Goal: Browse casually: Explore the website without a specific task or goal

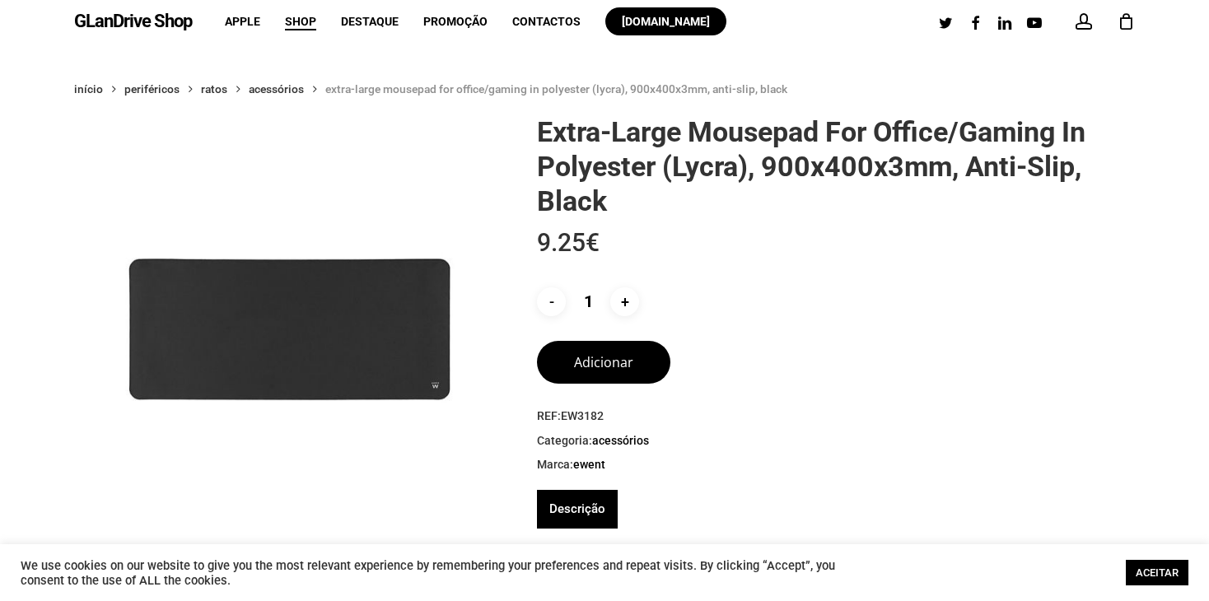
click at [1089, 310] on div "- Quantidade de Extra-Large Mousepad for Office/Gaming in Polyester (Lycra), 90…" at bounding box center [827, 301] width 581 height 29
click at [296, 22] on span "Shop" at bounding box center [300, 21] width 31 height 13
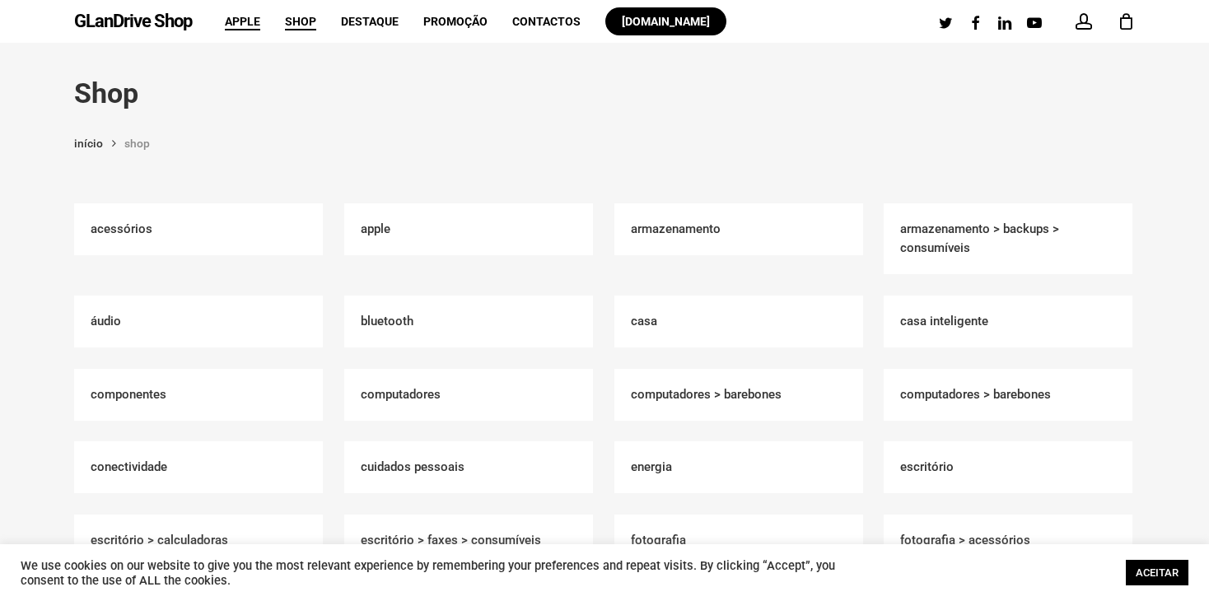
click at [248, 21] on span "Apple" at bounding box center [242, 21] width 35 height 13
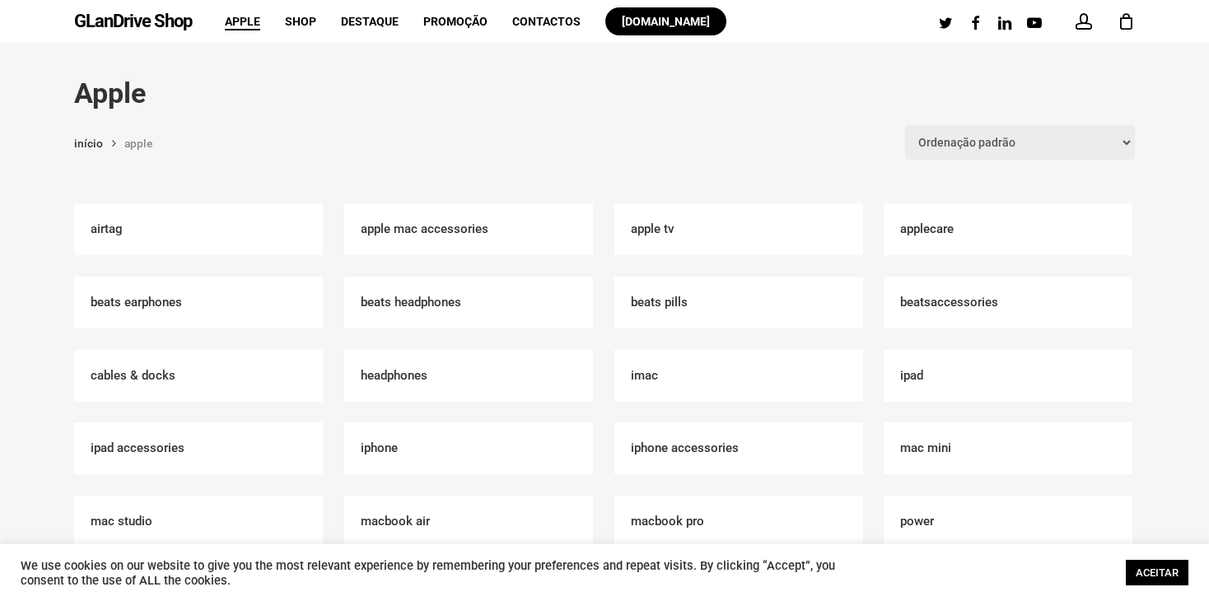
click at [284, 20] on li "Shop" at bounding box center [301, 21] width 56 height 43
click at [292, 16] on span "Shop" at bounding box center [300, 21] width 31 height 13
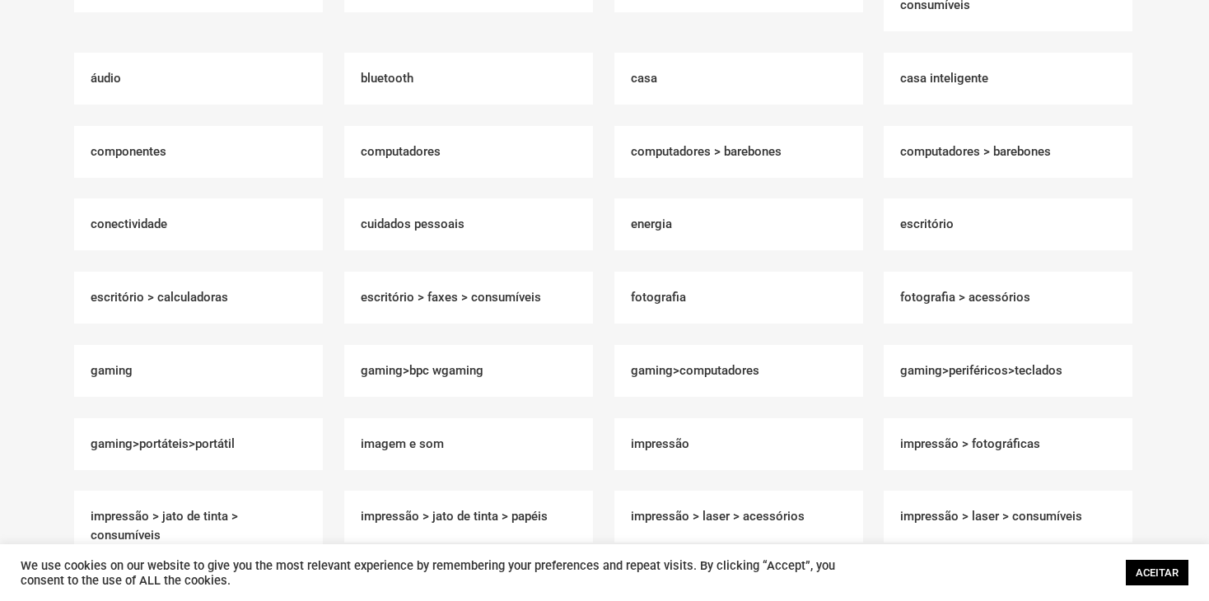
scroll to position [247, 0]
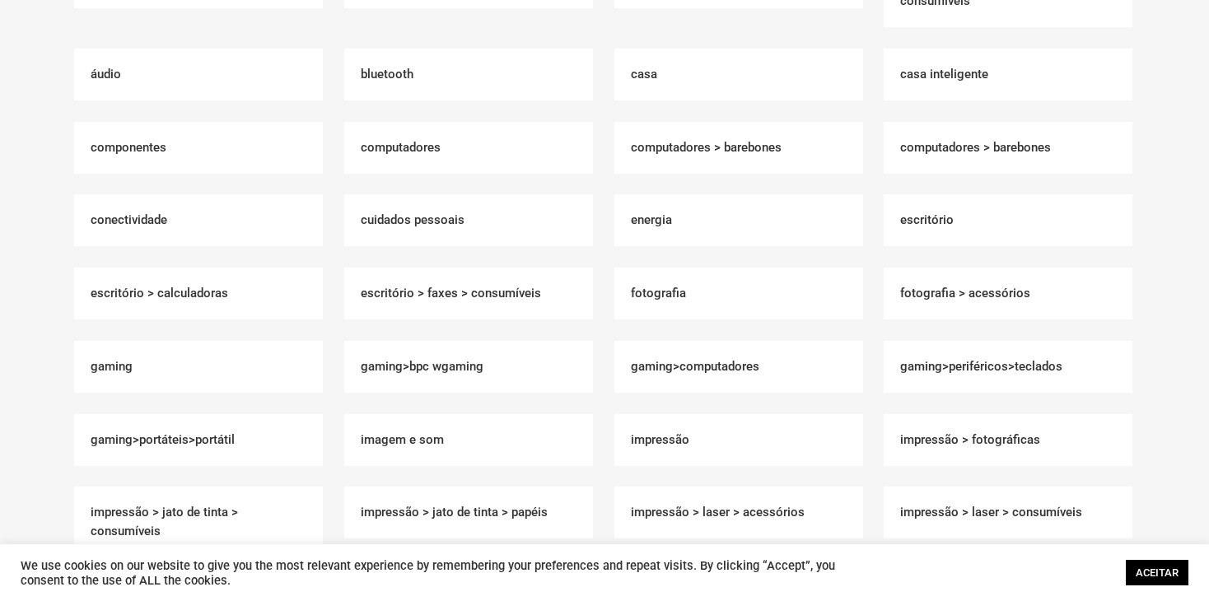
click at [114, 367] on h2 "Gaming (222)" at bounding box center [198, 367] width 249 height 52
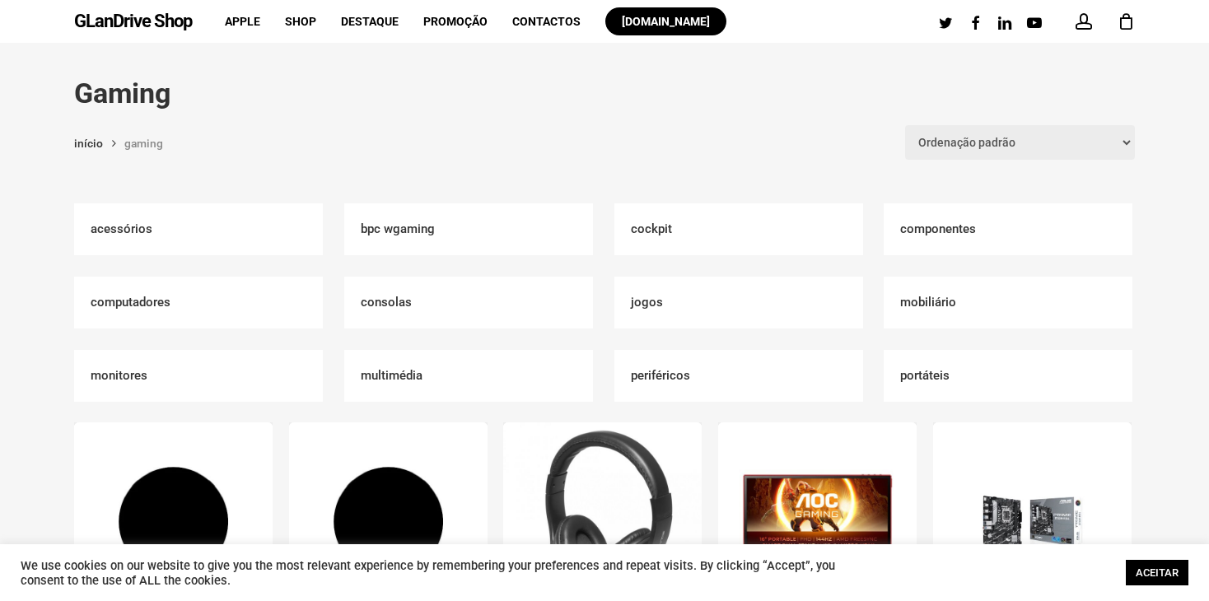
click at [128, 233] on h2 "Acessórios (6)" at bounding box center [198, 229] width 249 height 52
click at [671, 381] on h2 "Periféricos (16)" at bounding box center [738, 376] width 249 height 52
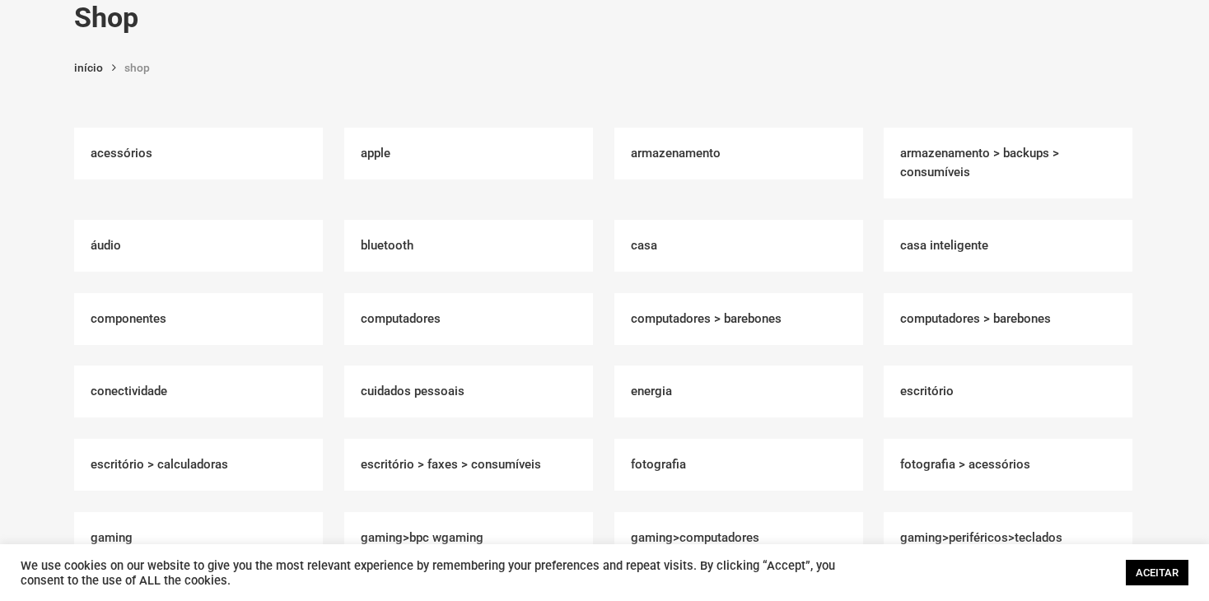
scroll to position [82, 0]
